Goal: Browse casually: Explore the website without a specific task or goal

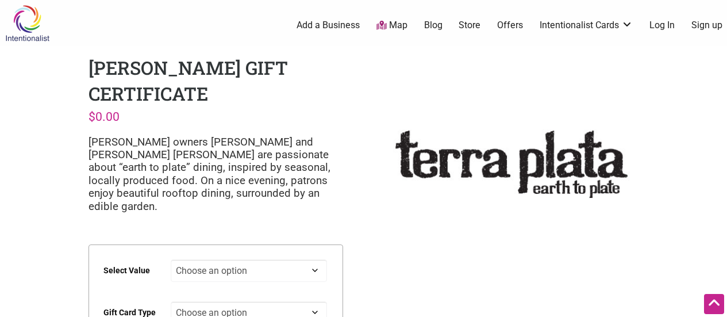
scroll to position [172, 0]
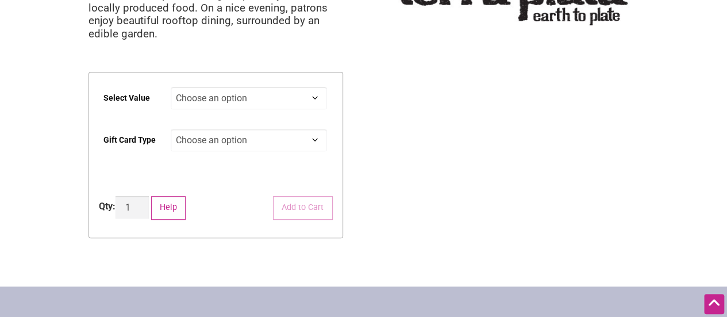
click at [318, 87] on select "Choose an option $25 $50 $100 $200 $500" at bounding box center [249, 98] width 156 height 22
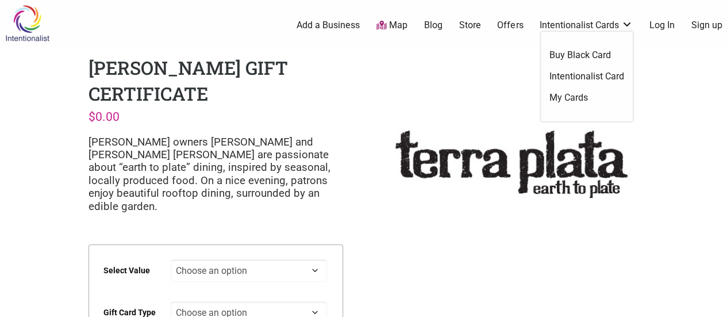
click at [505, 22] on link "Offers" at bounding box center [510, 25] width 26 height 13
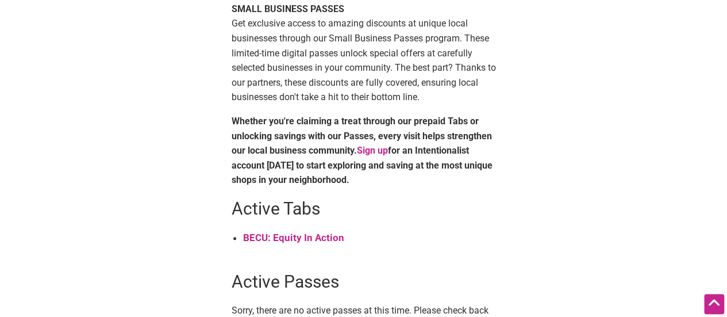
scroll to position [345, 0]
click at [327, 236] on strong "BECU: Equity In Action" at bounding box center [293, 237] width 101 height 11
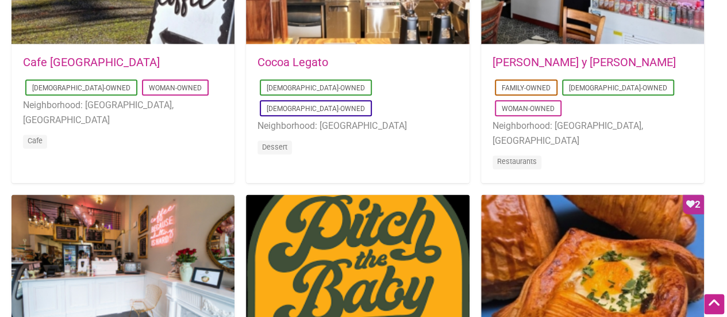
scroll to position [1034, 0]
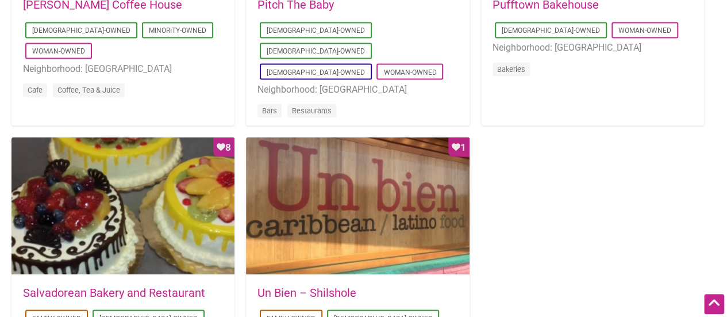
drag, startPoint x: 311, startPoint y: 4, endPoint x: 317, endPoint y: 9, distance: 7.4
click at [311, 4] on link "Pitch The Baby" at bounding box center [295, 5] width 76 height 14
